Goal: Information Seeking & Learning: Learn about a topic

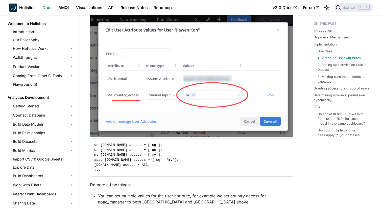
scroll to position [276, 0]
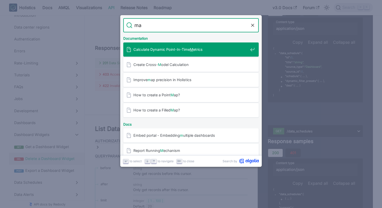
type input "map"
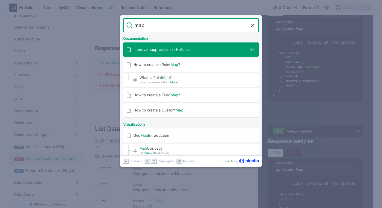
click at [190, 100] on div "How to create a Filled Map ?" at bounding box center [192, 95] width 132 height 14
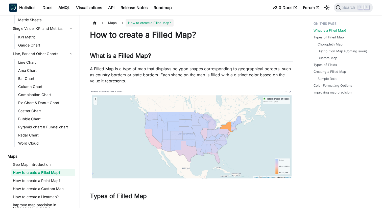
scroll to position [81, 0]
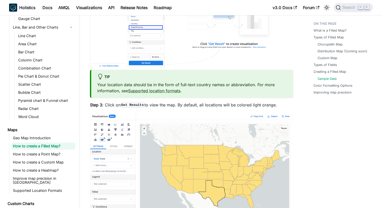
scroll to position [111, 0]
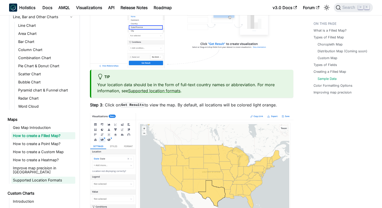
click at [61, 176] on link "Supported Location Formats" at bounding box center [43, 179] width 64 height 7
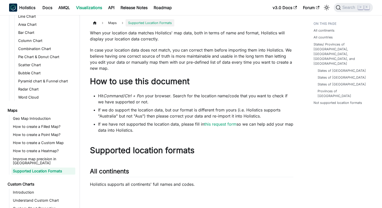
scroll to position [121, 0]
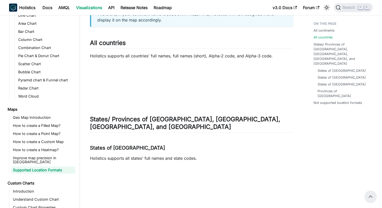
scroll to position [263, 0]
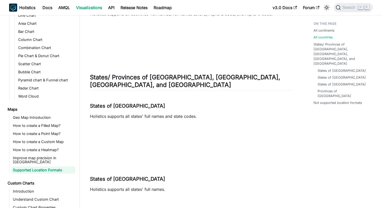
scroll to position [319, 0]
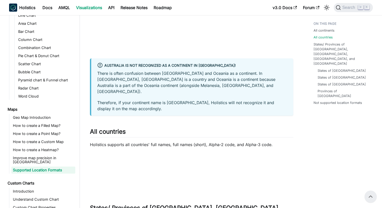
scroll to position [155, 0]
